Goal: Information Seeking & Learning: Learn about a topic

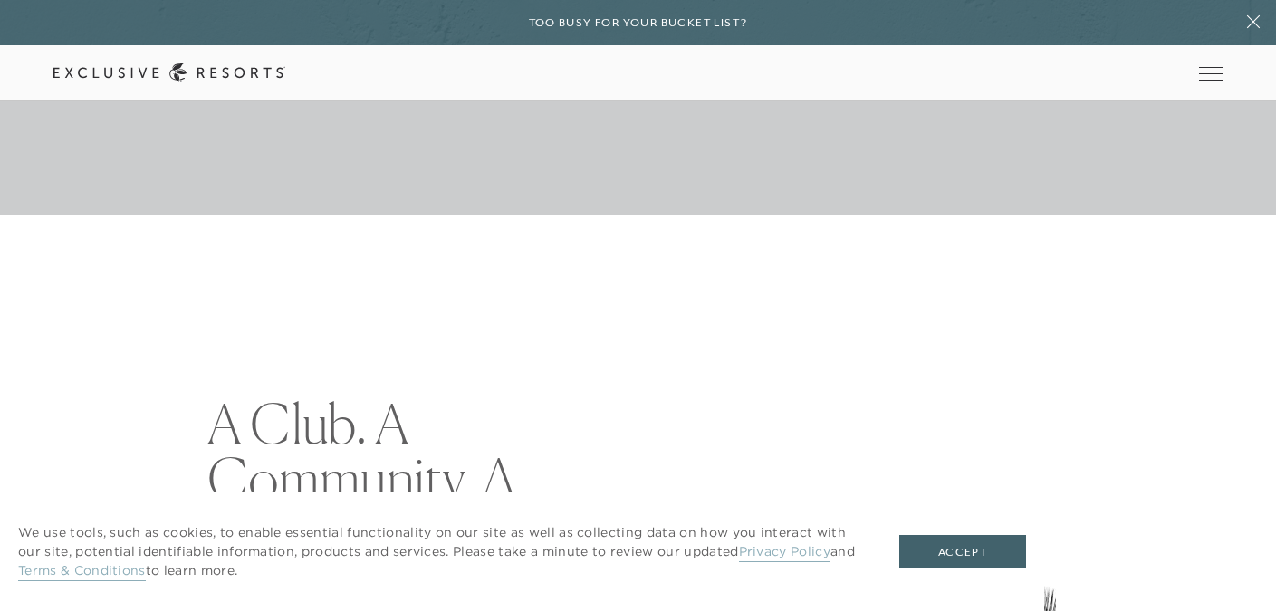
scroll to position [401, 0]
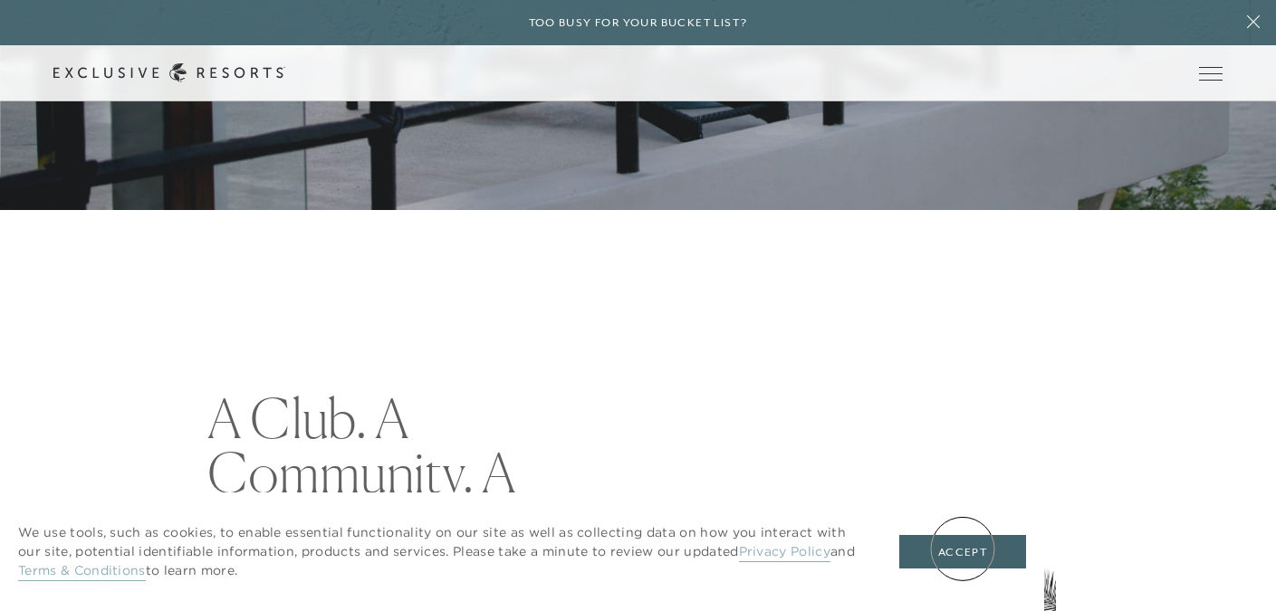
click at [963, 549] on button "Accept" at bounding box center [963, 552] width 127 height 34
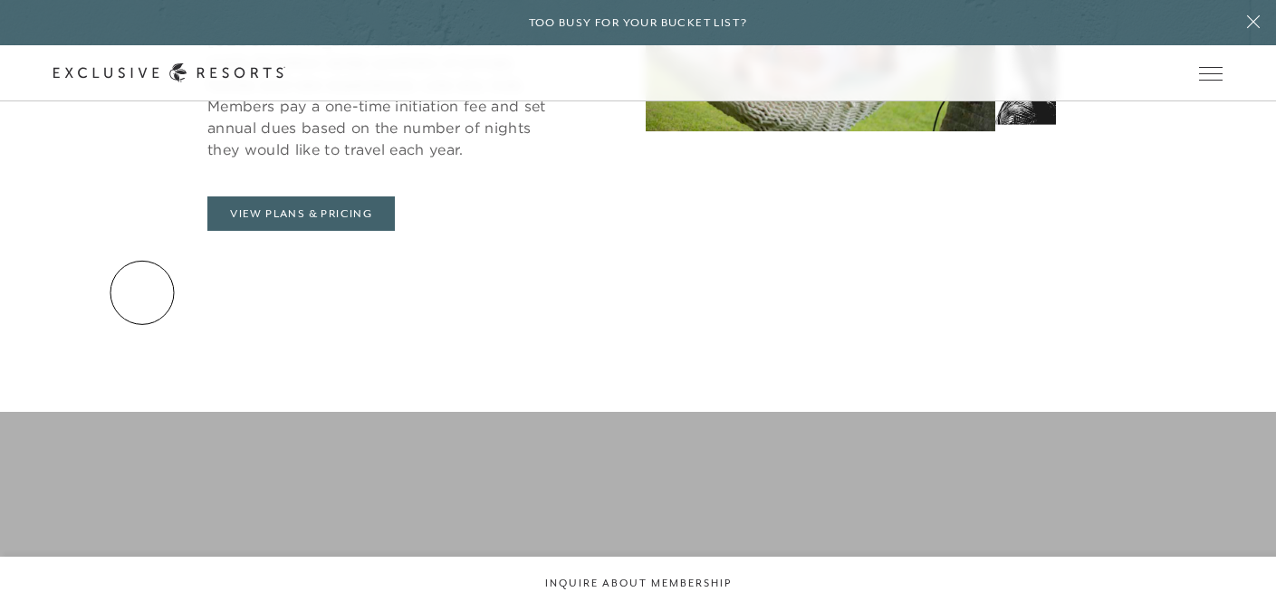
scroll to position [993, 0]
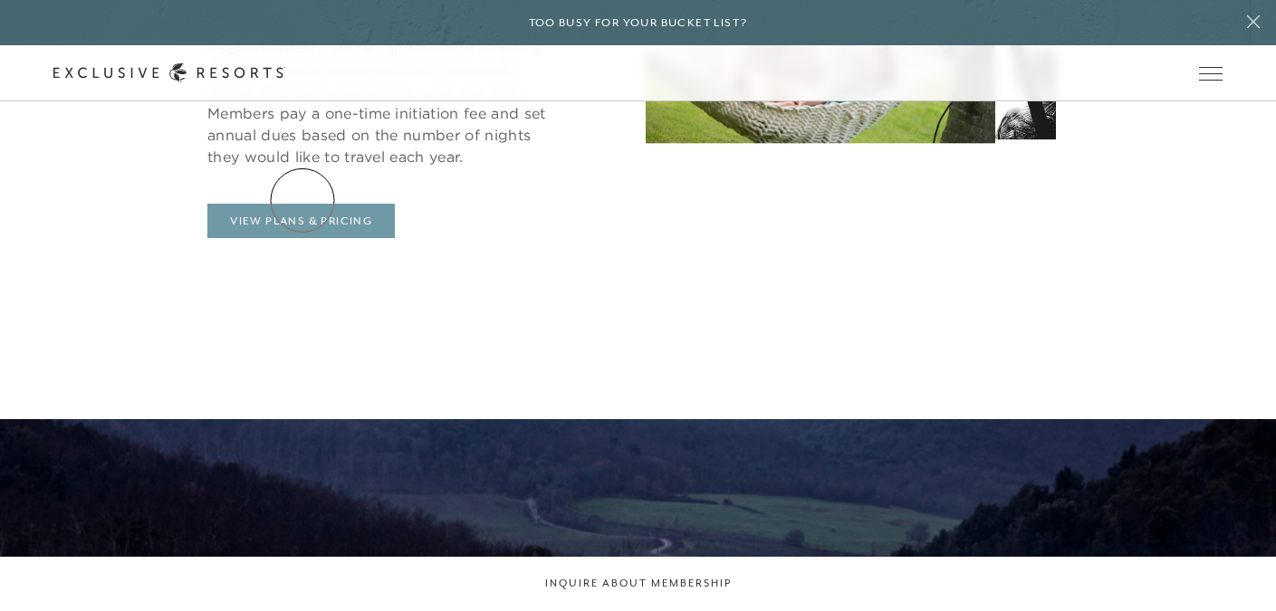
click at [303, 204] on link "View Plans & Pricing" at bounding box center [301, 221] width 188 height 34
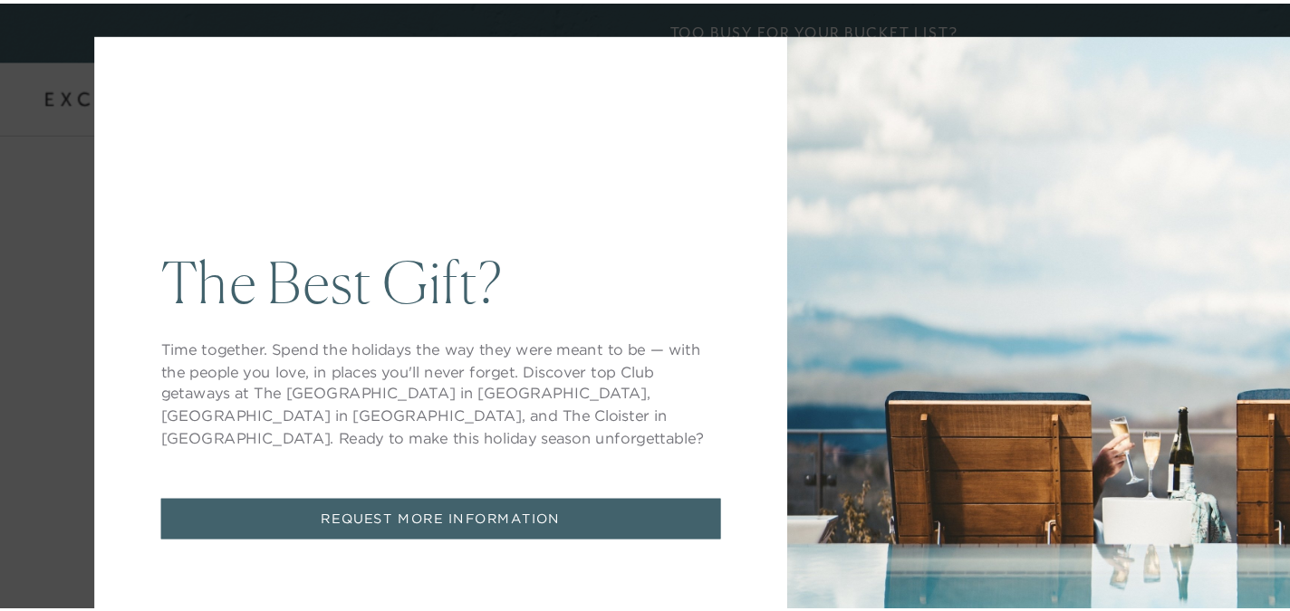
scroll to position [798, 0]
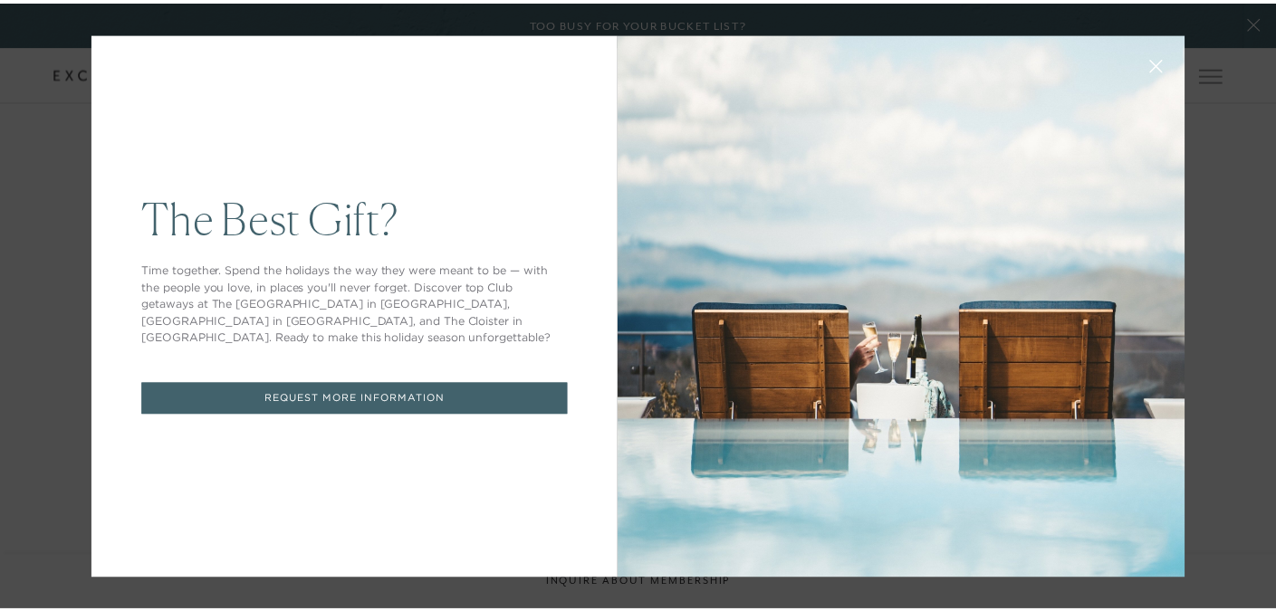
scroll to position [993, 0]
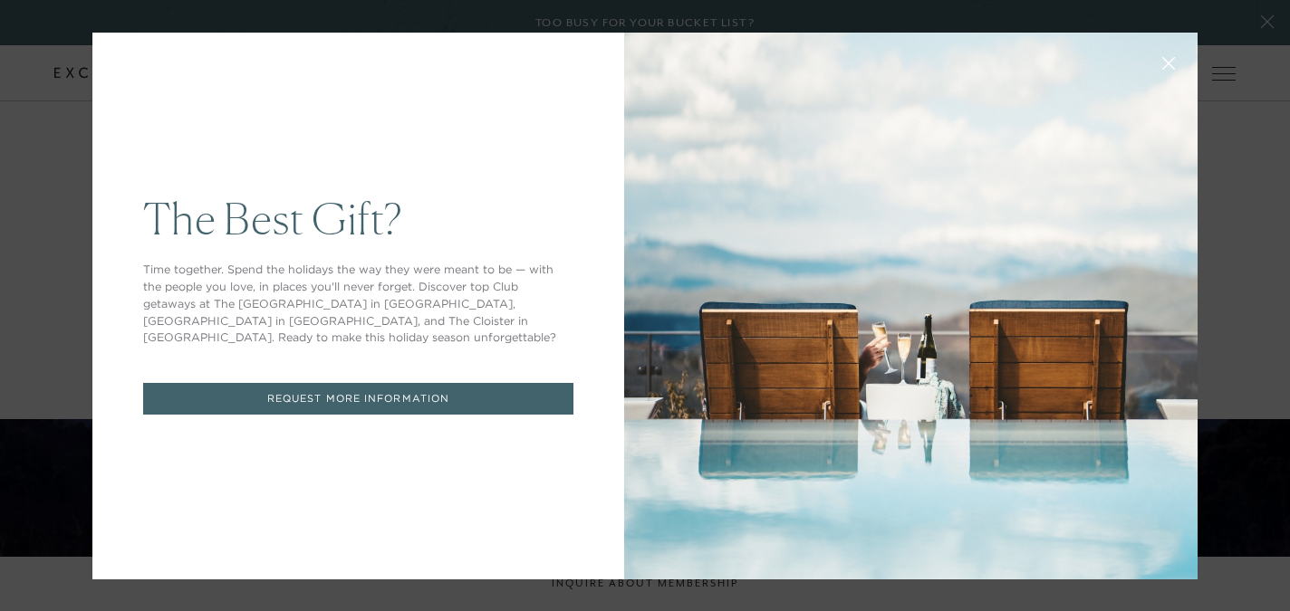
click at [1162, 63] on icon at bounding box center [1169, 63] width 14 height 14
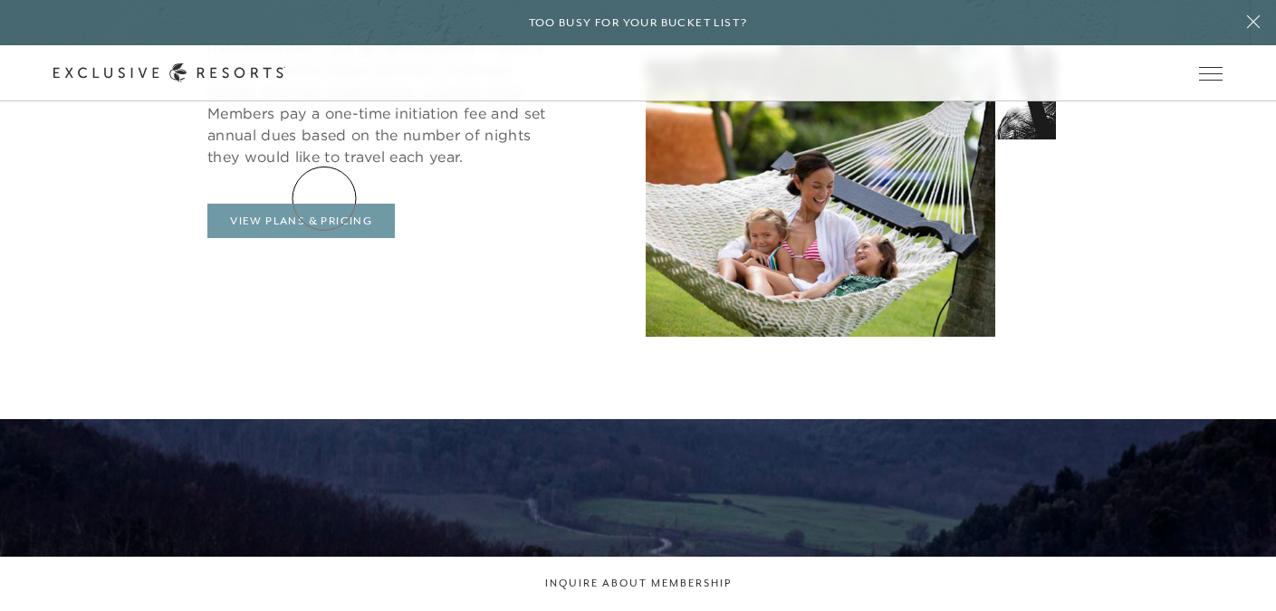
click at [324, 204] on link "View Plans & Pricing" at bounding box center [301, 221] width 188 height 34
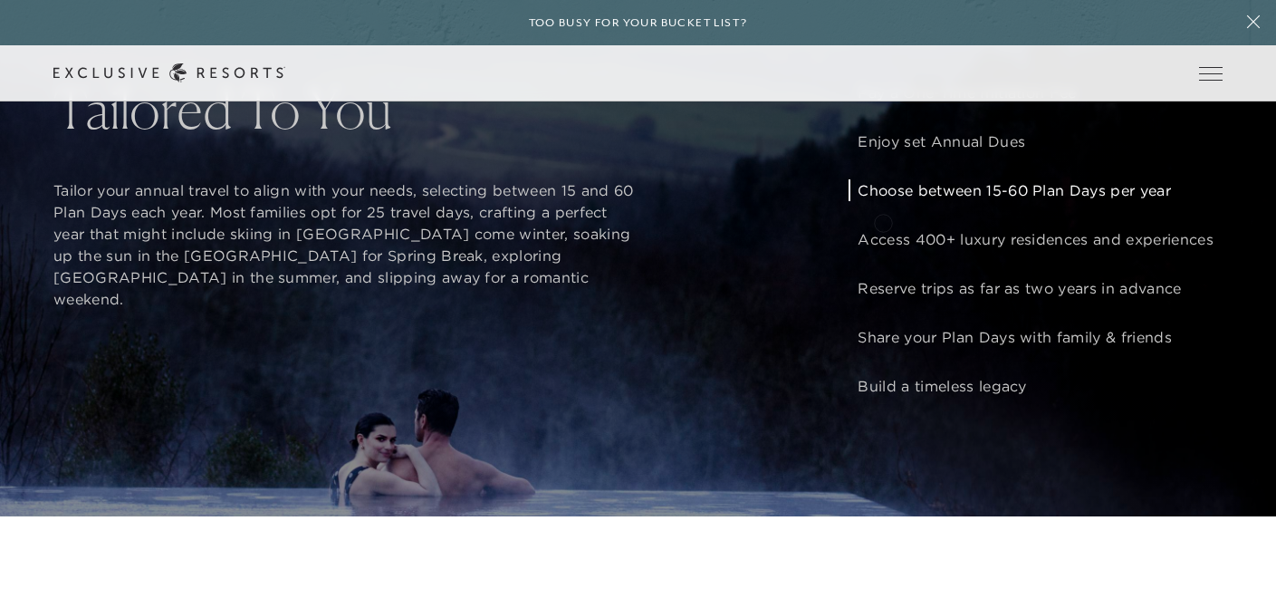
scroll to position [1450, 2]
click at [899, 200] on p "Choose between 15-60 Plan Days per year" at bounding box center [1035, 189] width 355 height 22
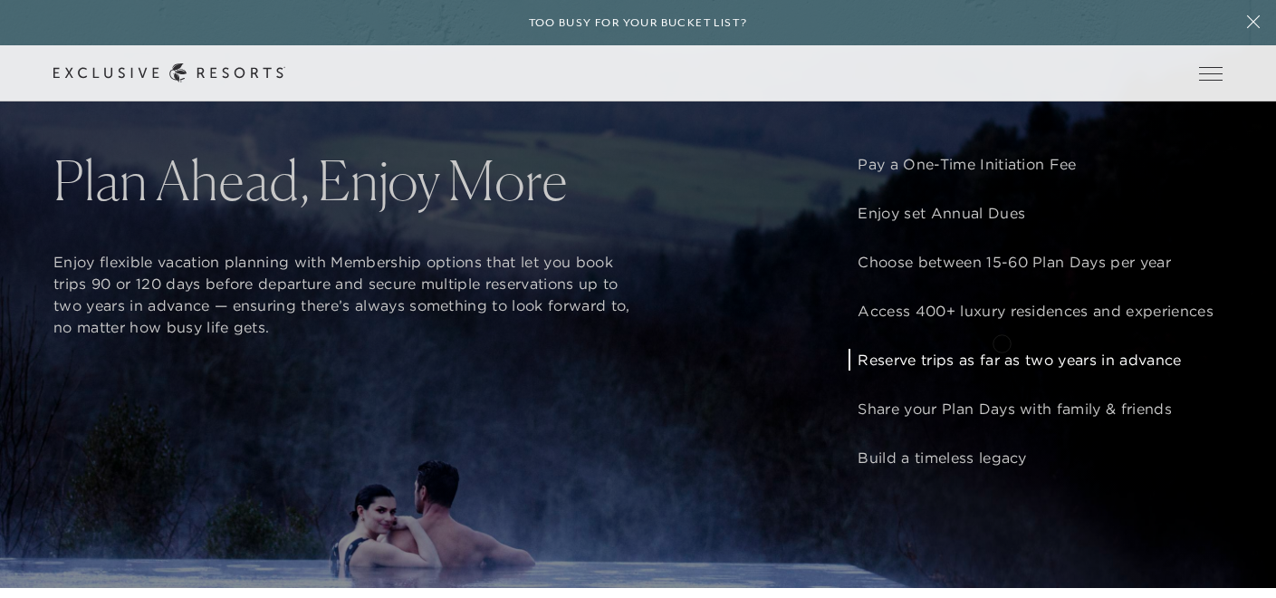
scroll to position [1350, 2]
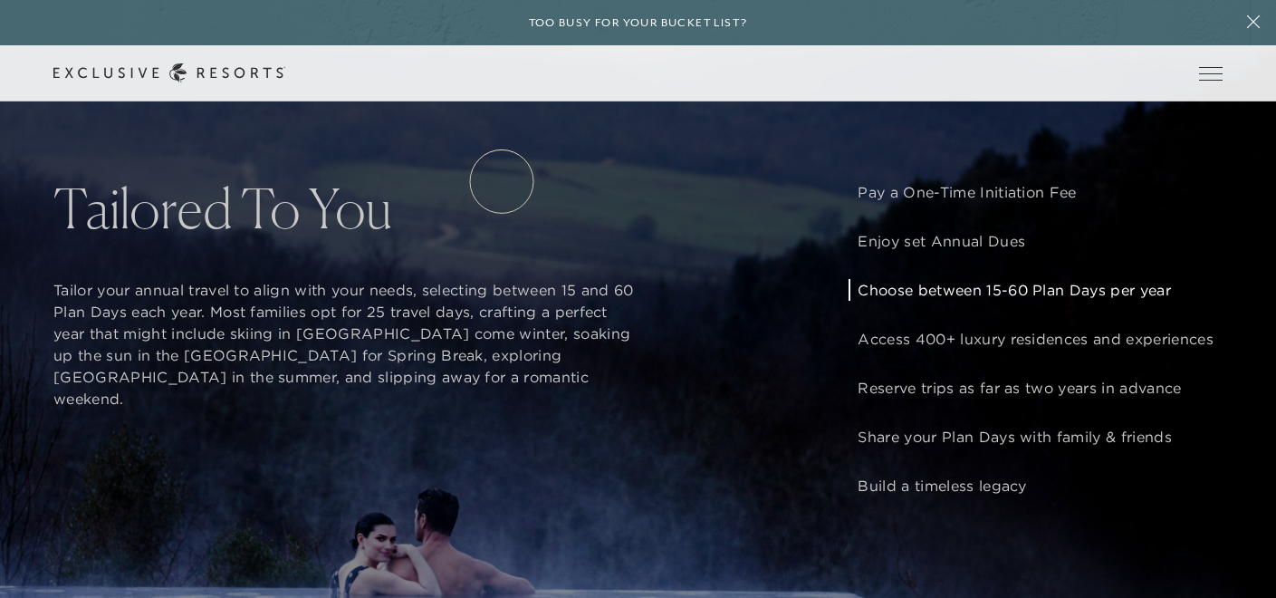
click at [0, 0] on link "Residence Collection" at bounding box center [0, 0] width 0 height 0
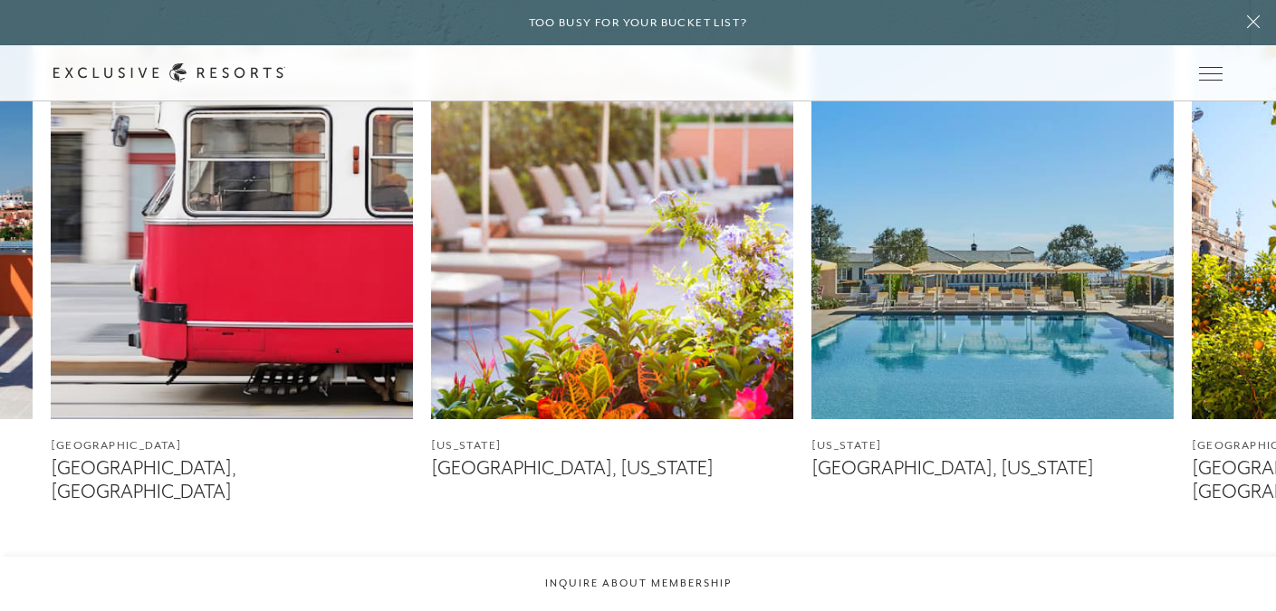
scroll to position [1054, 0]
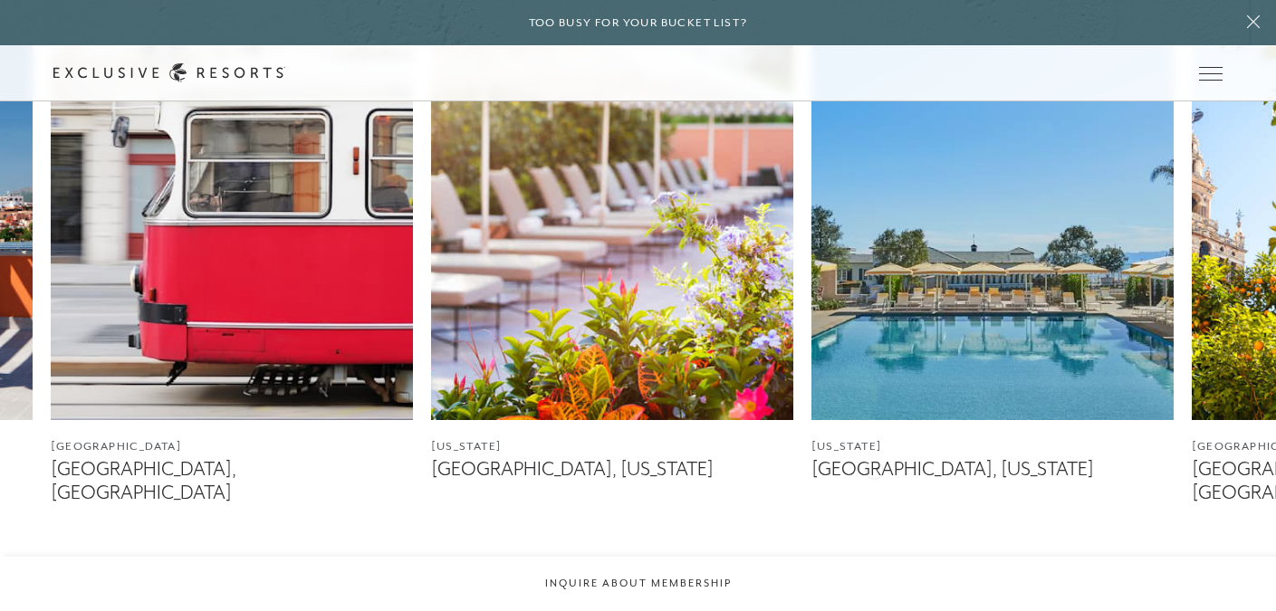
click at [874, 468] on figcaption "[GEOGRAPHIC_DATA], [US_STATE]" at bounding box center [993, 469] width 362 height 23
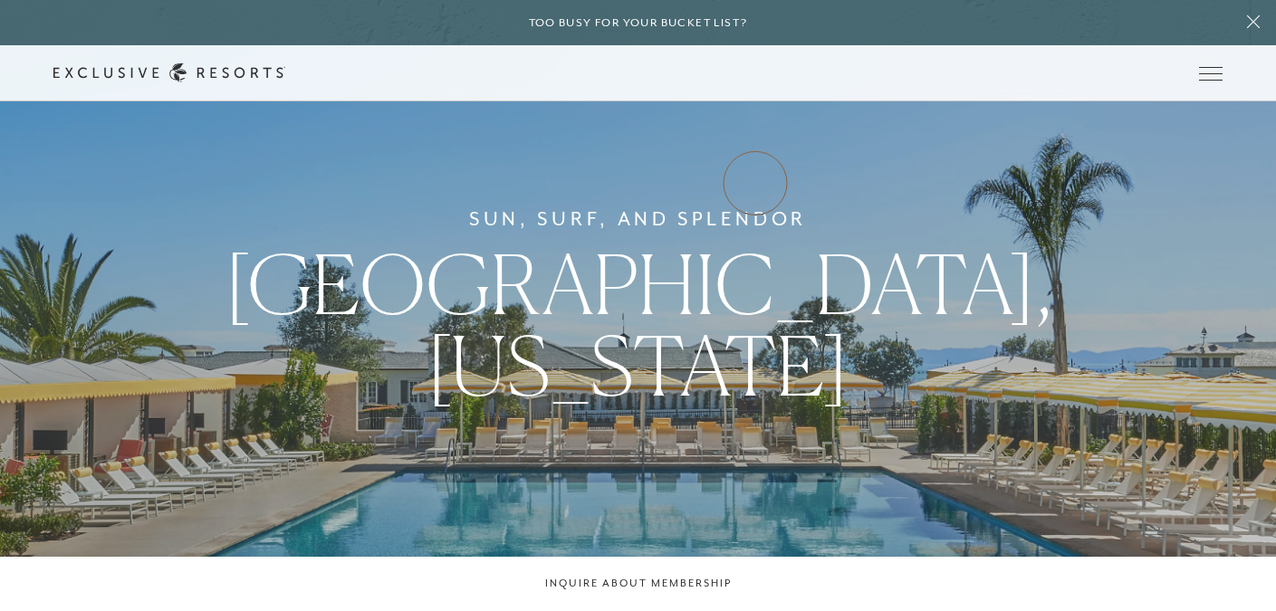
click at [0, 0] on link "VIP Benefits" at bounding box center [0, 0] width 0 height 0
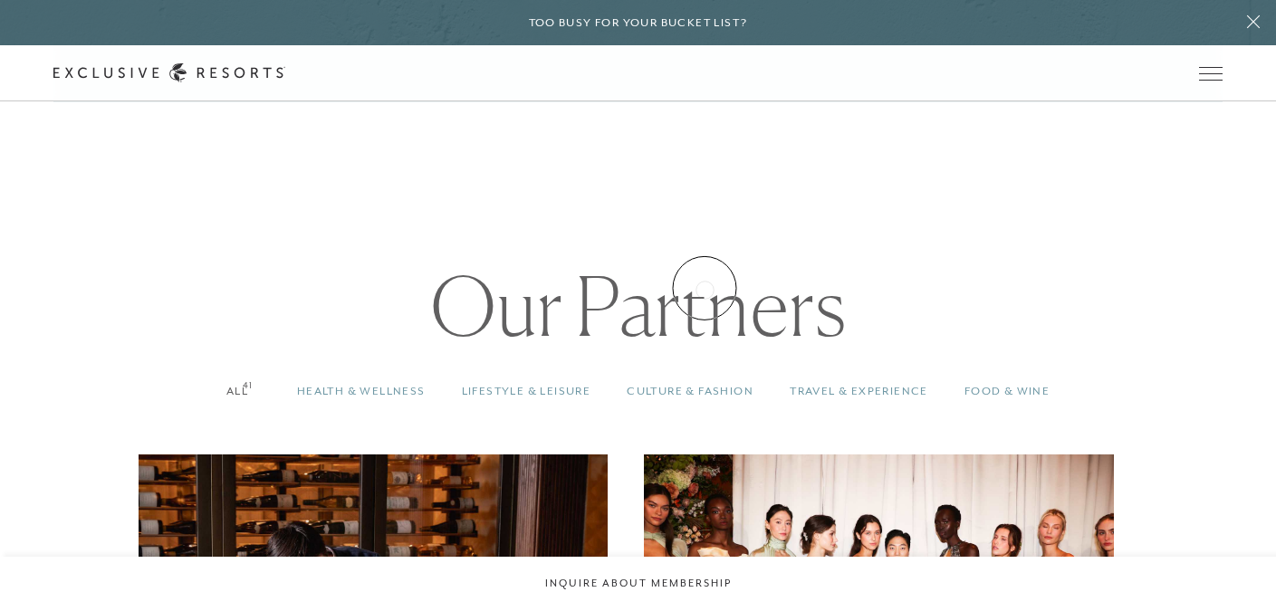
scroll to position [1227, 0]
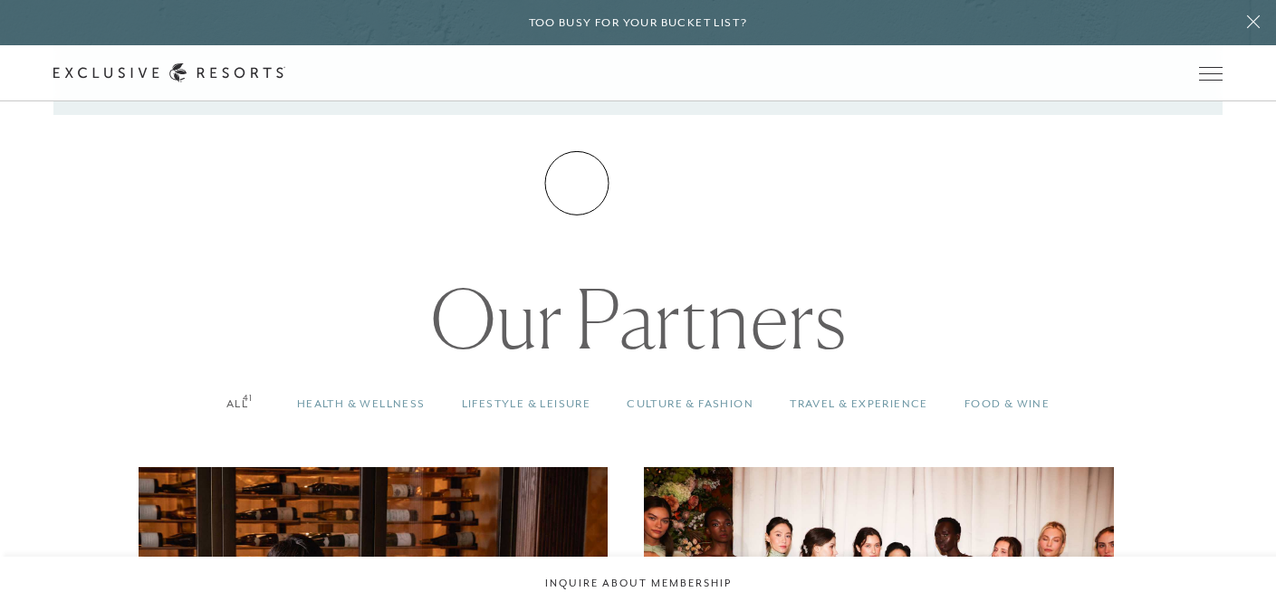
click at [0, 0] on link "How it works" at bounding box center [0, 0] width 0 height 0
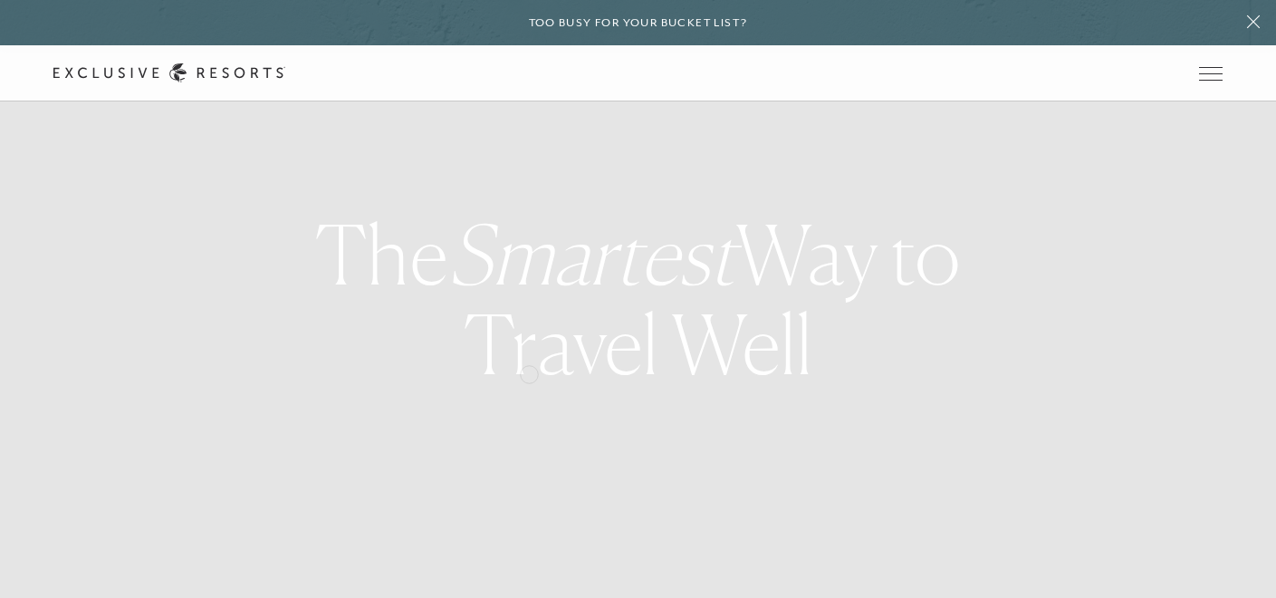
scroll to position [0, 5]
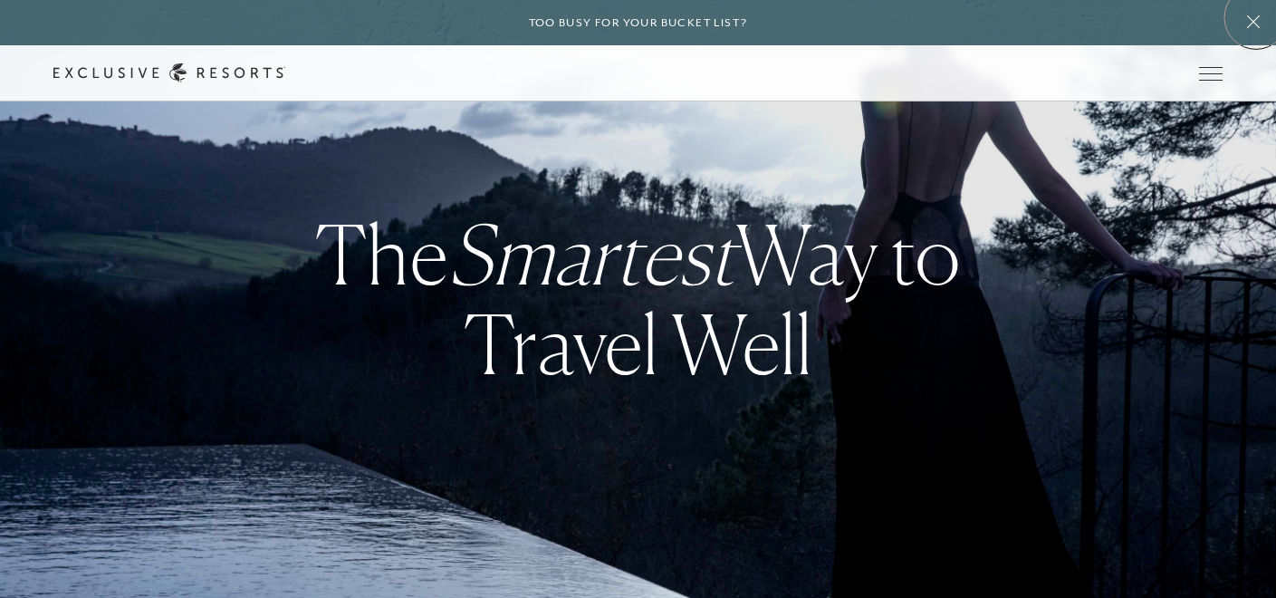
click at [1256, 17] on icon at bounding box center [1253, 21] width 34 height 14
